Goal: Information Seeking & Learning: Learn about a topic

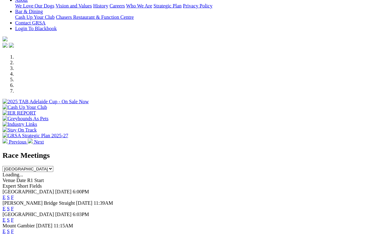
scroll to position [145, 0]
click at [10, 217] on link "S" at bounding box center [8, 219] width 3 height 5
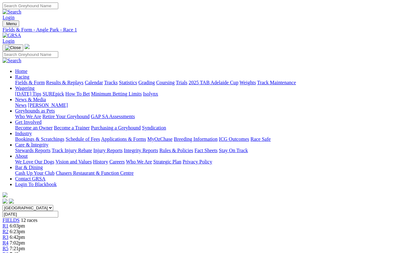
scroll to position [2, 0]
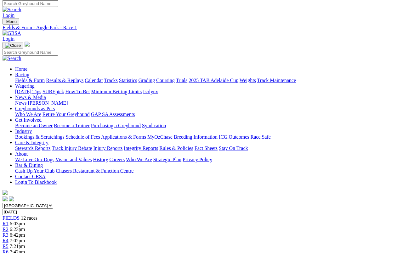
click at [25, 233] on span "6:42pm" at bounding box center [17, 235] width 15 height 5
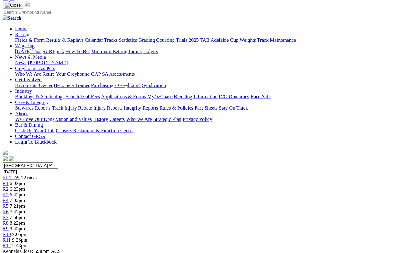
scroll to position [49, 0]
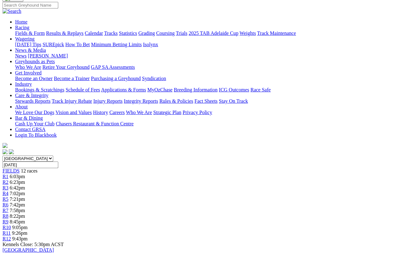
click at [25, 208] on span "7:58pm" at bounding box center [17, 210] width 15 height 5
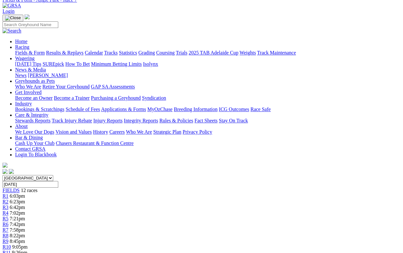
scroll to position [28, 0]
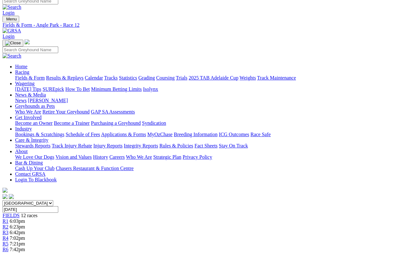
scroll to position [4, 0]
click at [9, 234] on link "R7" at bounding box center [6, 255] width 6 height 5
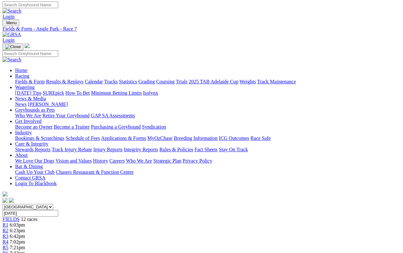
scroll to position [1, 0]
click at [9, 234] on link "R3" at bounding box center [6, 236] width 6 height 5
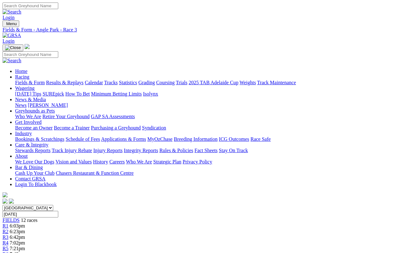
click at [9, 229] on link "R2" at bounding box center [6, 231] width 6 height 5
